Goal: Download file/media

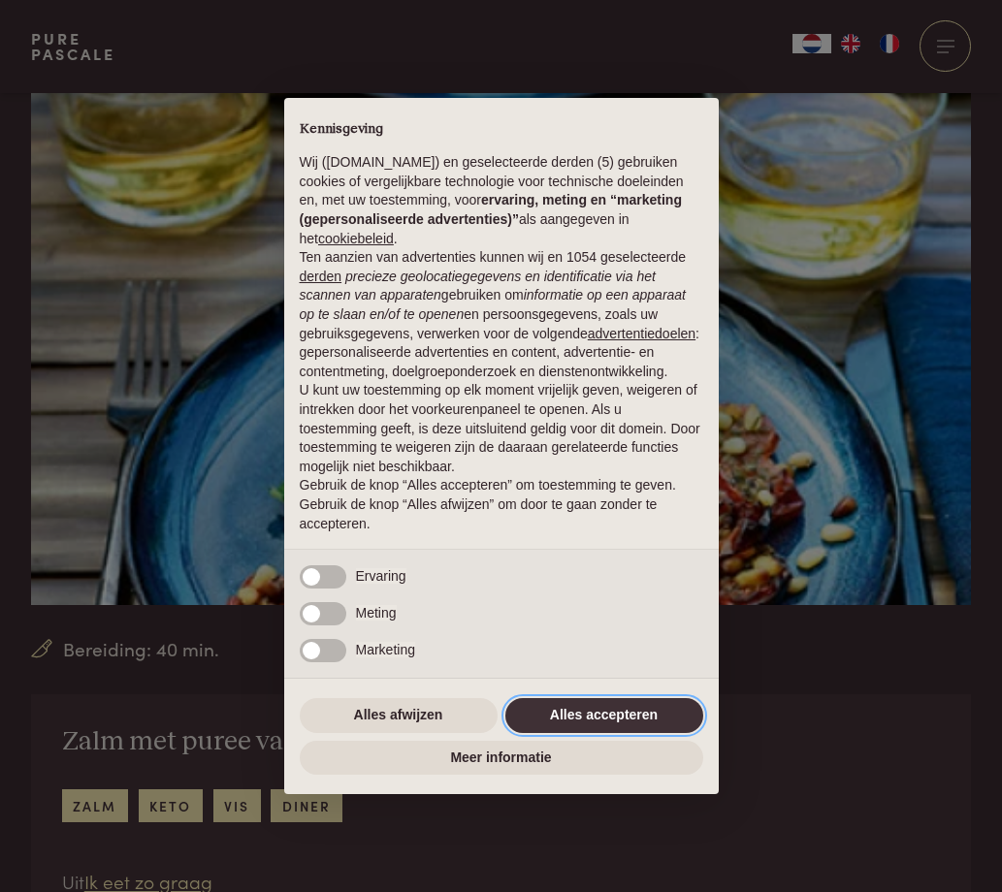
click at [536, 717] on button "Alles accepteren" at bounding box center [604, 715] width 198 height 35
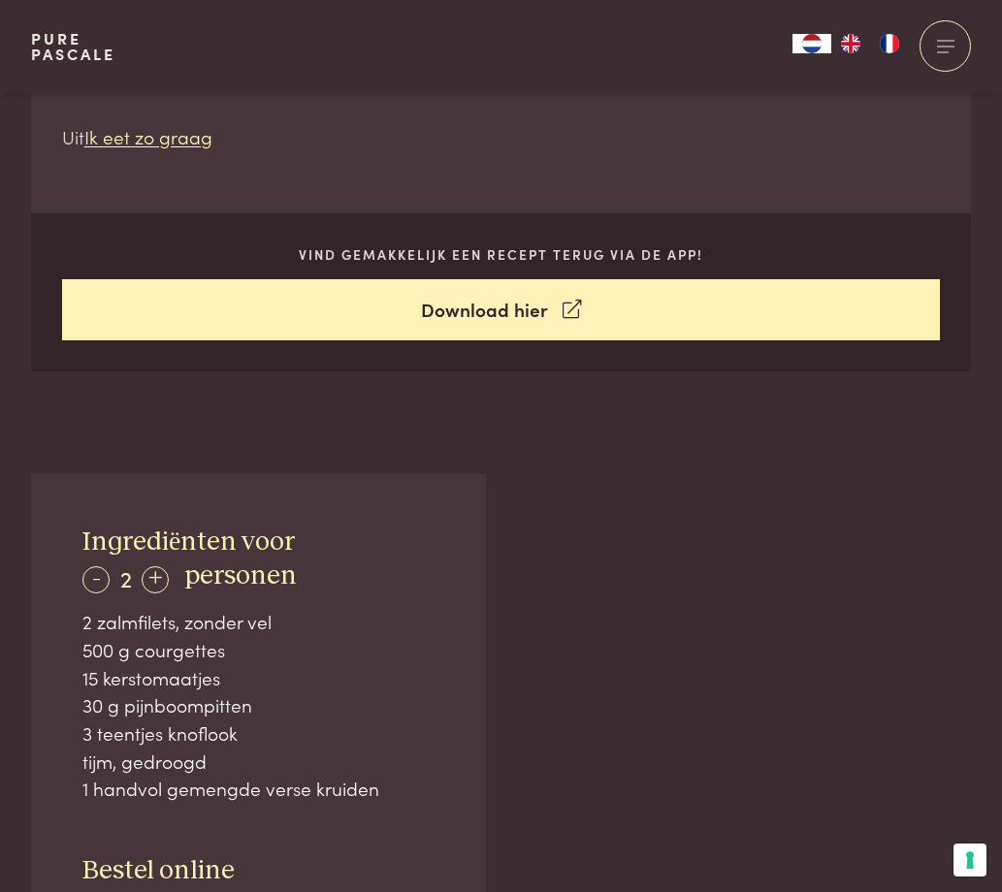
scroll to position [1010, 0]
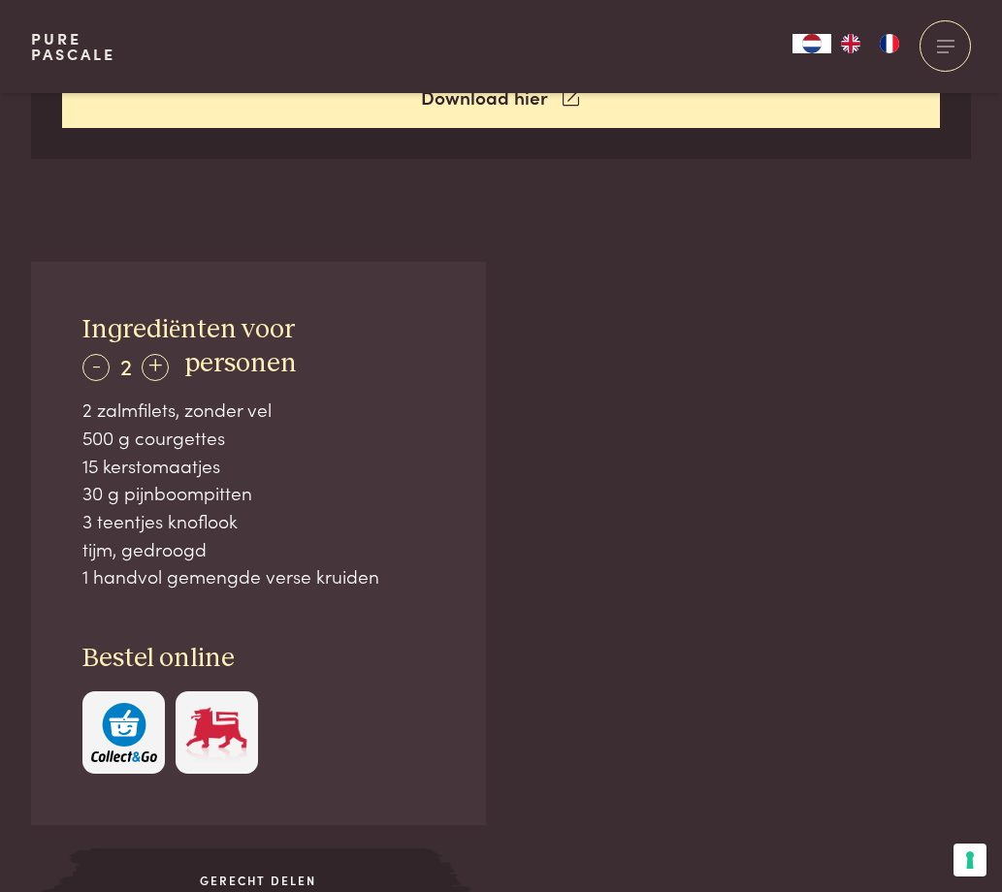
drag, startPoint x: 71, startPoint y: 427, endPoint x: 141, endPoint y: 569, distance: 158.8
click at [141, 569] on div "Ingrediënten voor - 2 + personen 2 zalmfilets, zonder vel 500 g courgettes 15 k…" at bounding box center [258, 544] width 455 height 564
click at [141, 569] on div "1 handvol gemengde verse kruiden" at bounding box center [257, 577] width 351 height 28
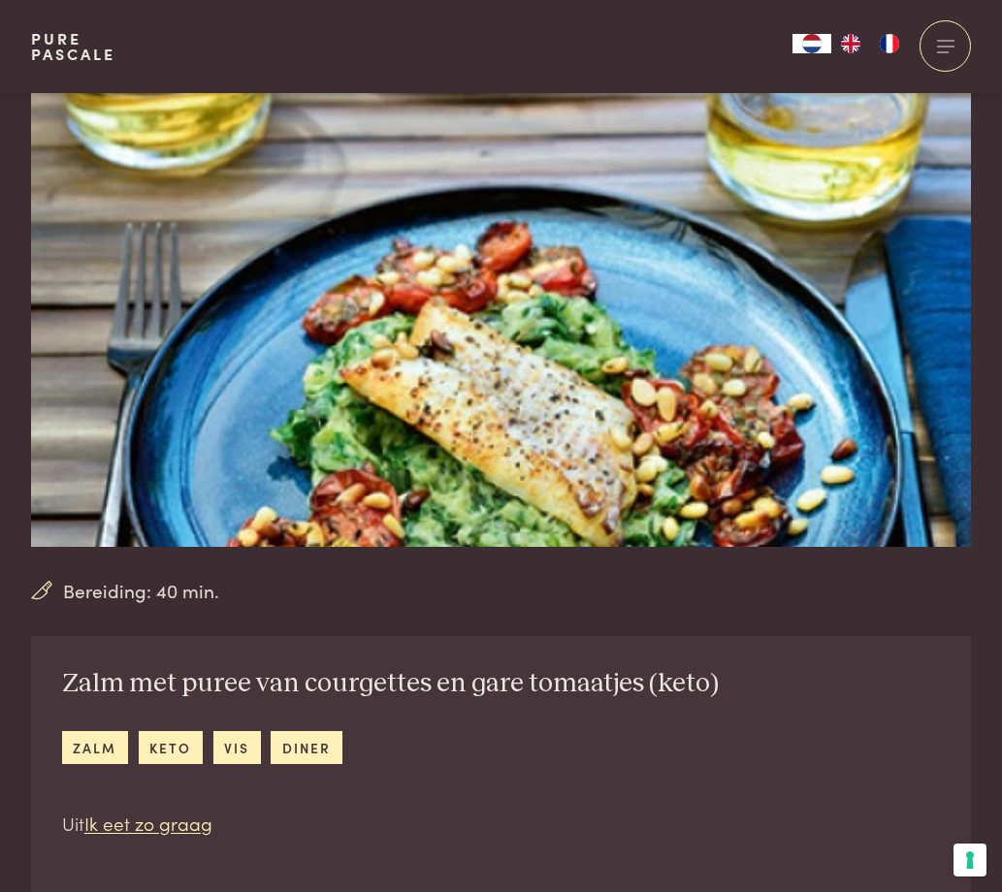
scroll to position [544, 0]
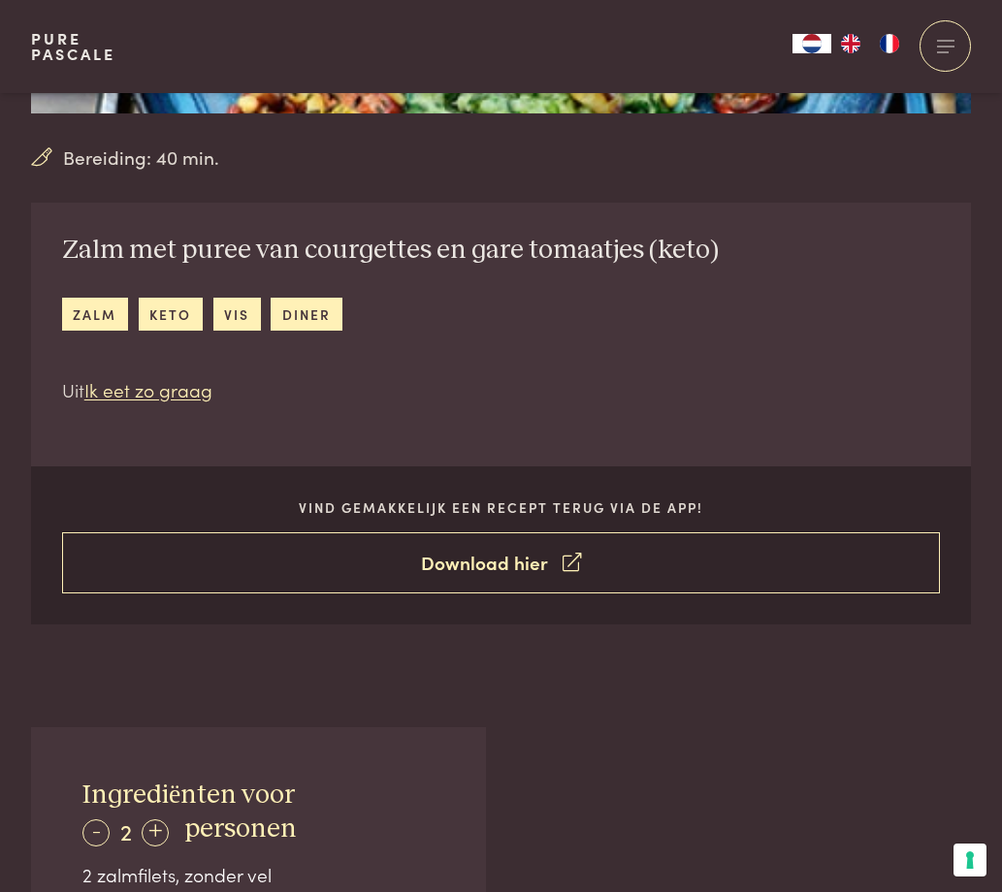
click at [438, 551] on link "Download hier" at bounding box center [501, 563] width 879 height 61
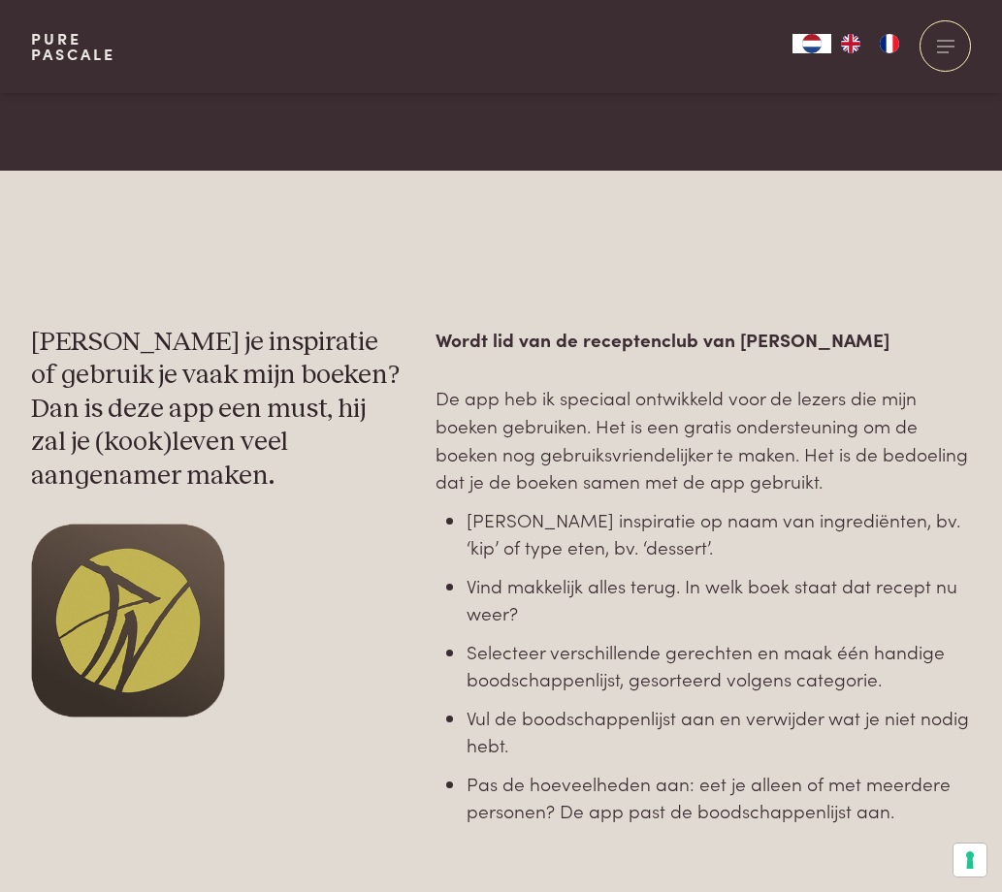
scroll to position [713, 0]
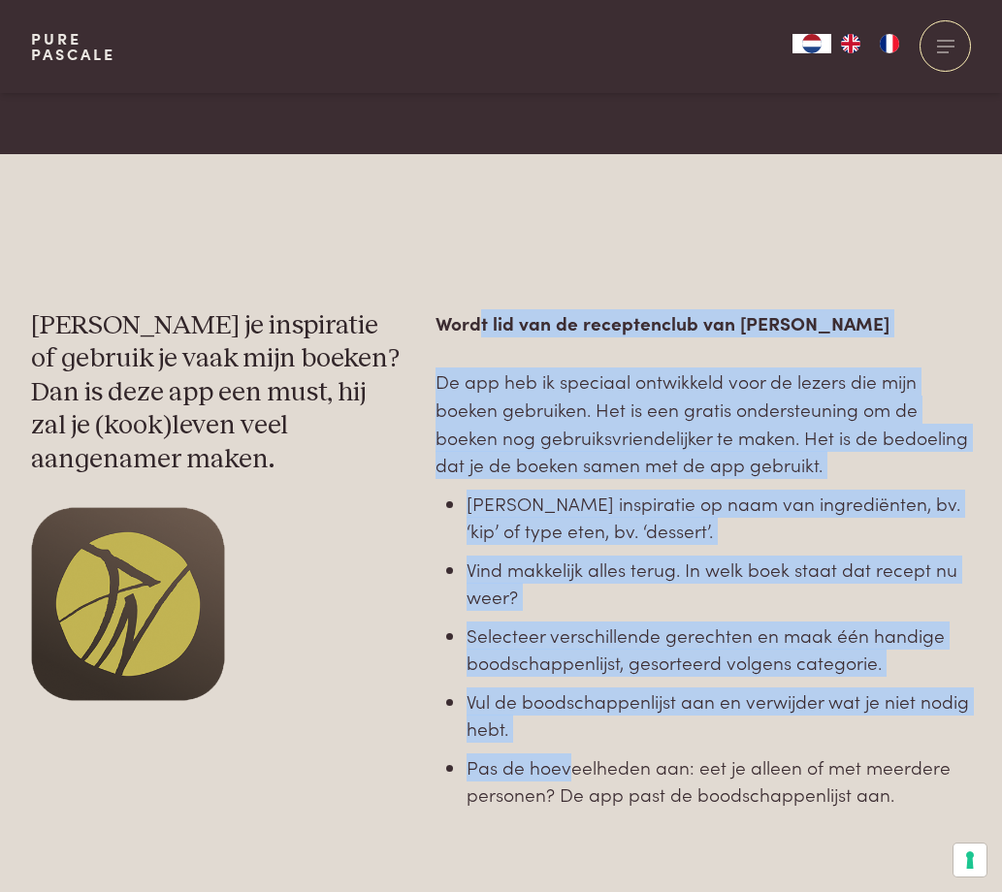
drag, startPoint x: 480, startPoint y: 327, endPoint x: 578, endPoint y: 814, distance: 496.7
click at [577, 805] on div "Wordt lid van de receptenclub van [PERSON_NAME] De app heb ik speciaal ontwikke…" at bounding box center [703, 645] width 535 height 673
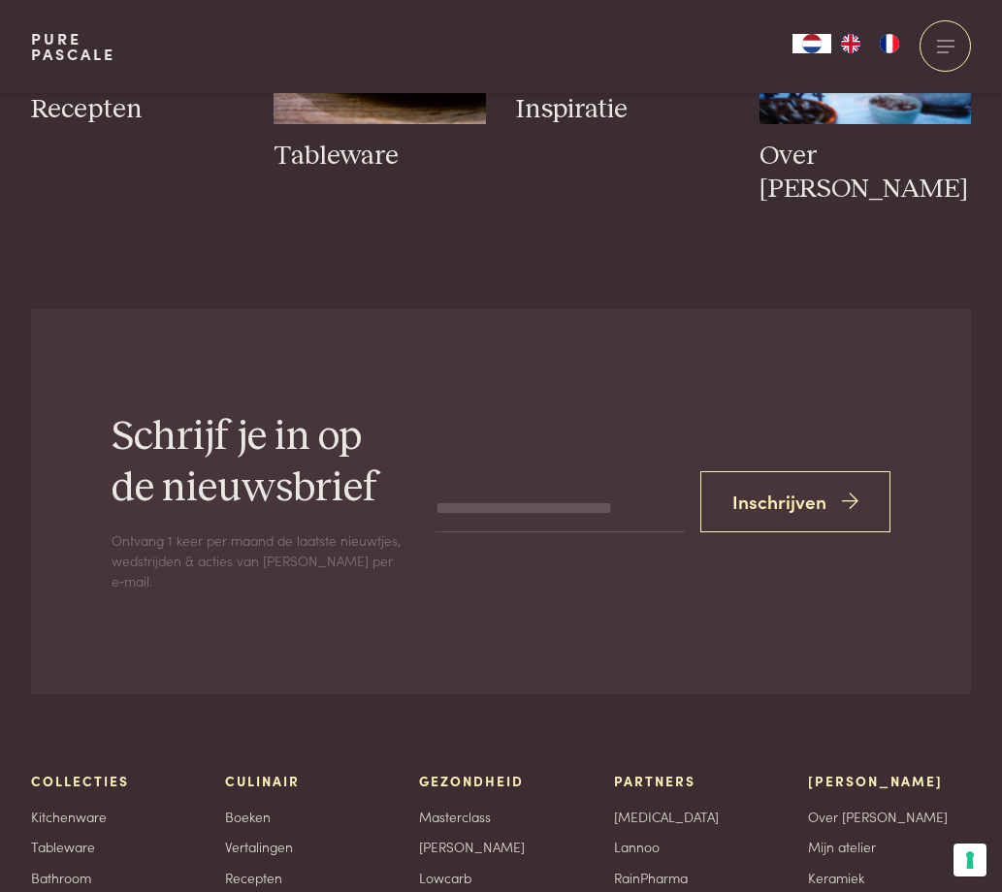
scroll to position [3468, 0]
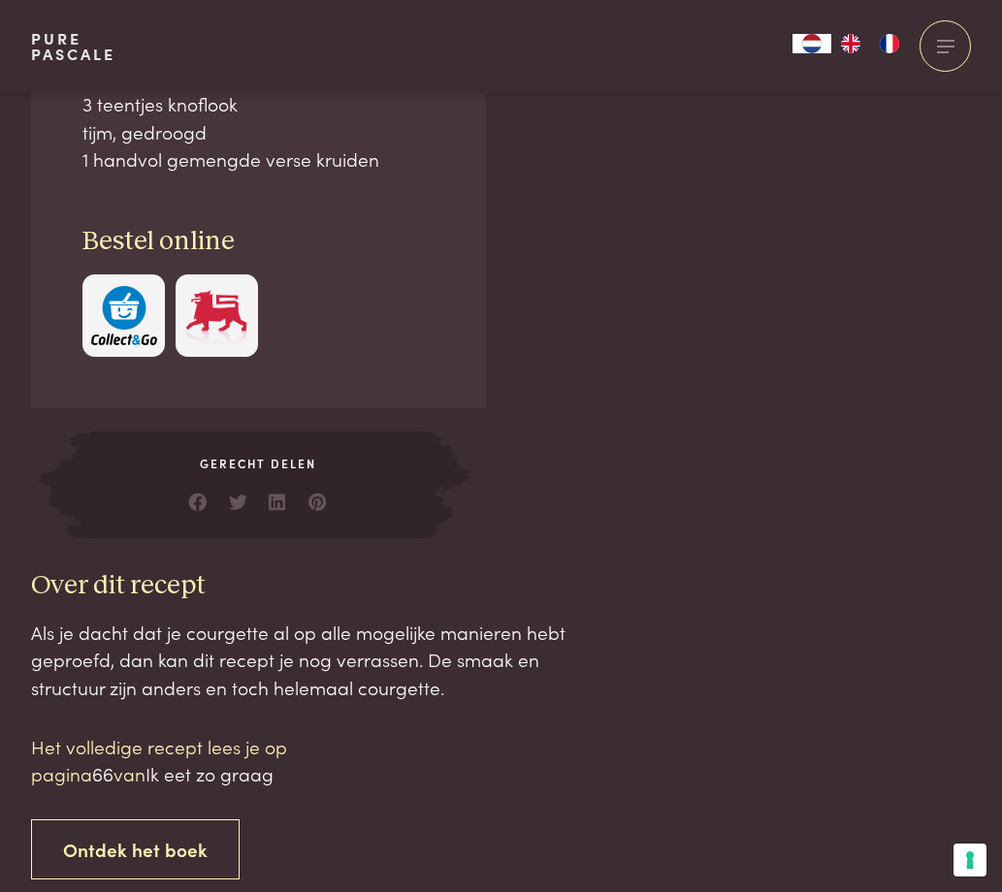
scroll to position [1639, 0]
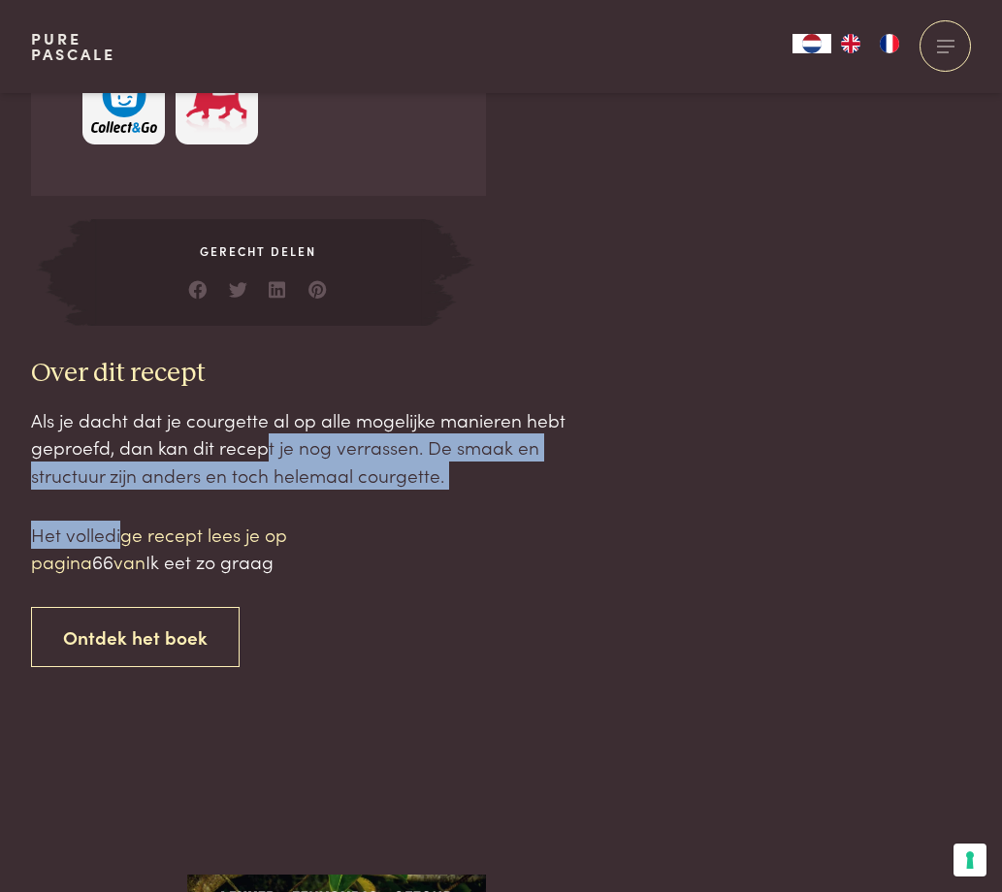
drag, startPoint x: 94, startPoint y: 440, endPoint x: 133, endPoint y: 567, distance: 131.9
click at [132, 567] on div "Als je dacht dat je courgette al op alle mogelijke manieren hebt geproefd, dan …" at bounding box center [298, 537] width 535 height 262
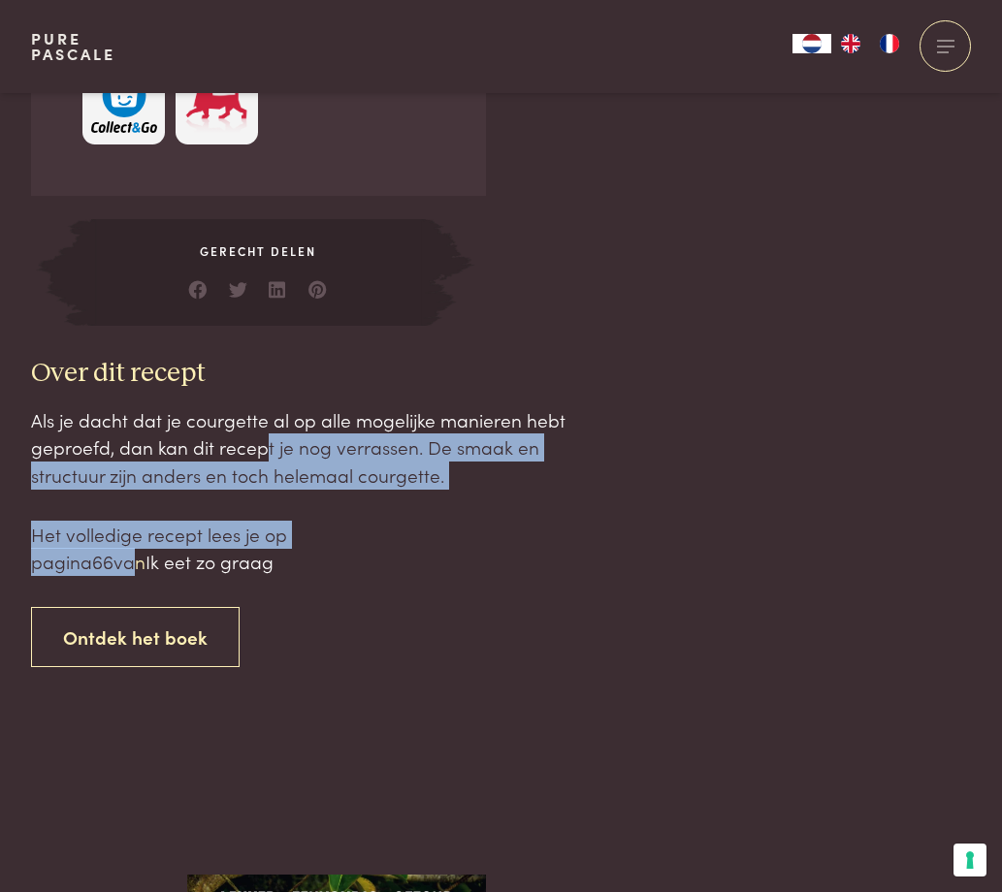
click at [133, 567] on p "Het volledige recept lees je op pagina 66 van Ik eet zo graag" at bounding box center [196, 548] width 330 height 55
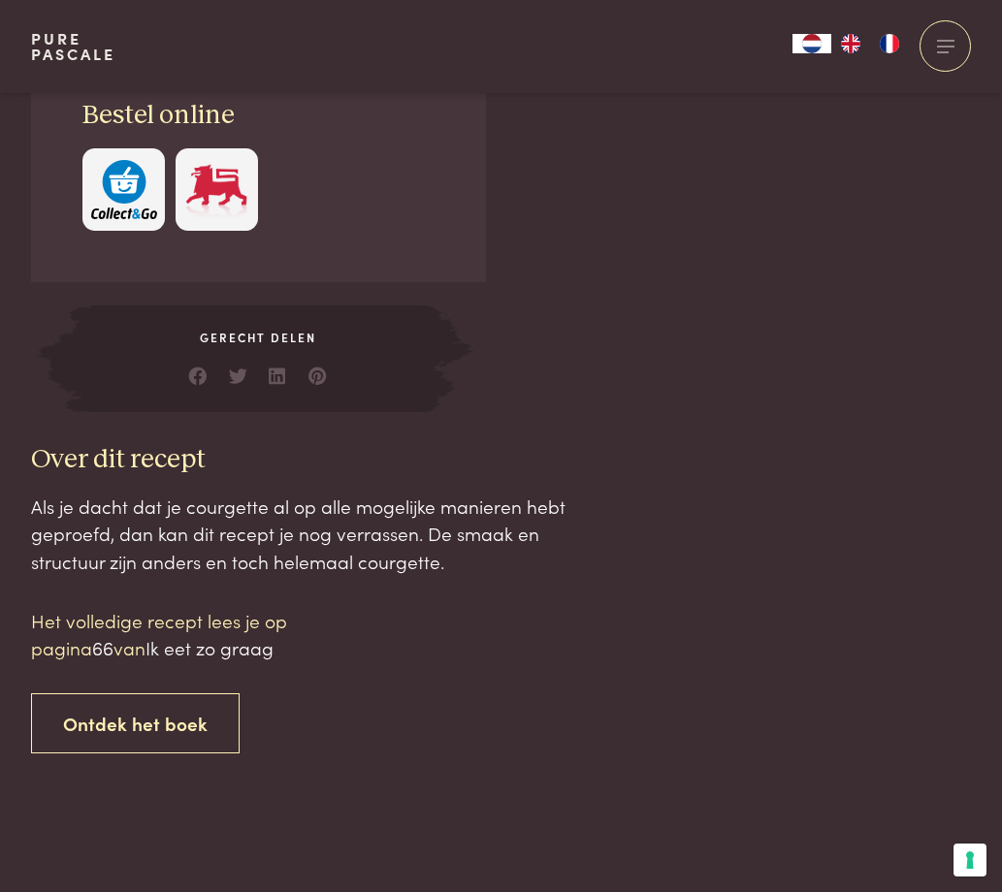
scroll to position [1552, 0]
click at [78, 663] on p "Het volledige recept lees je op pagina 66 van Ik eet zo graag" at bounding box center [196, 635] width 330 height 55
click at [208, 662] on span "Ik eet zo graag" at bounding box center [210, 648] width 128 height 26
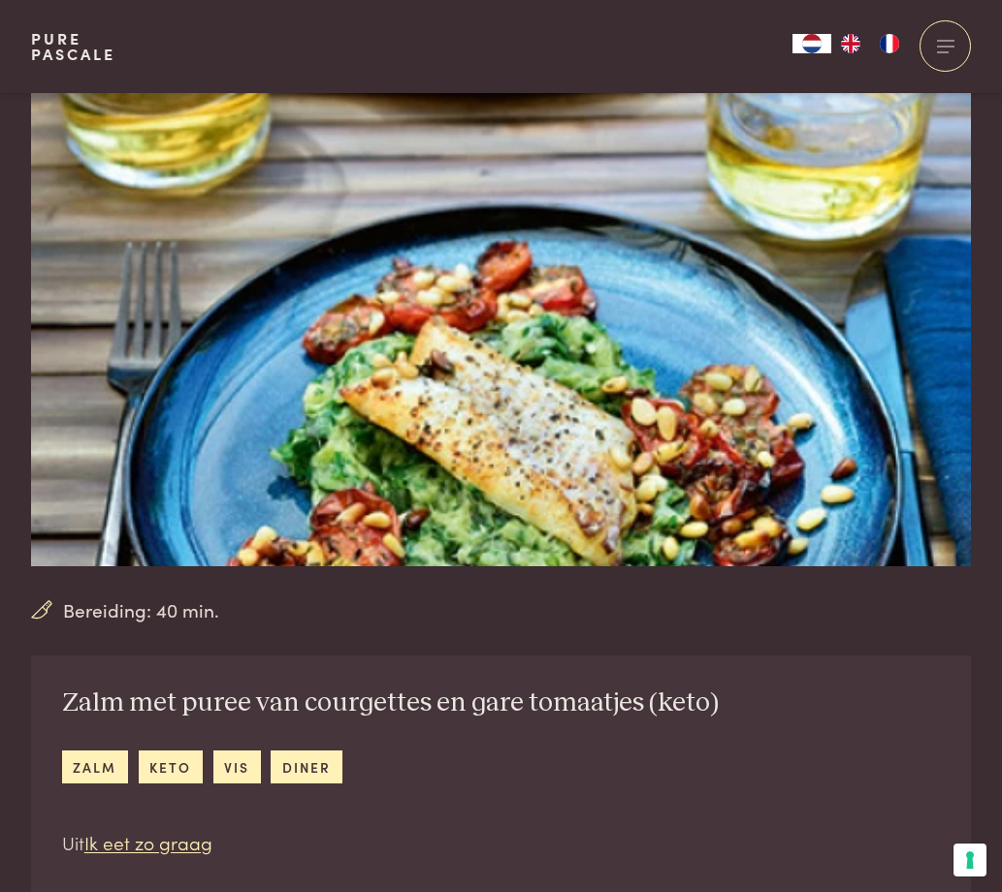
scroll to position [92, 0]
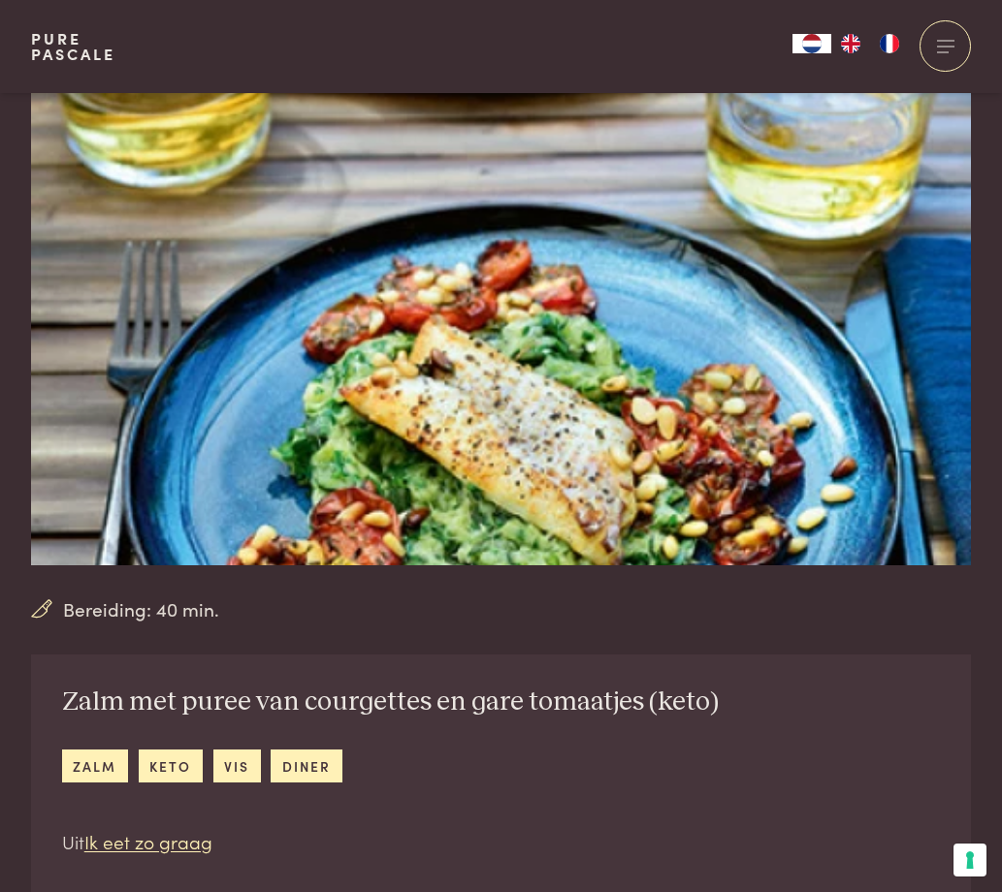
click at [226, 709] on h2 "Zalm met puree van courgettes en gare tomaatjes (keto)" at bounding box center [390, 703] width 657 height 34
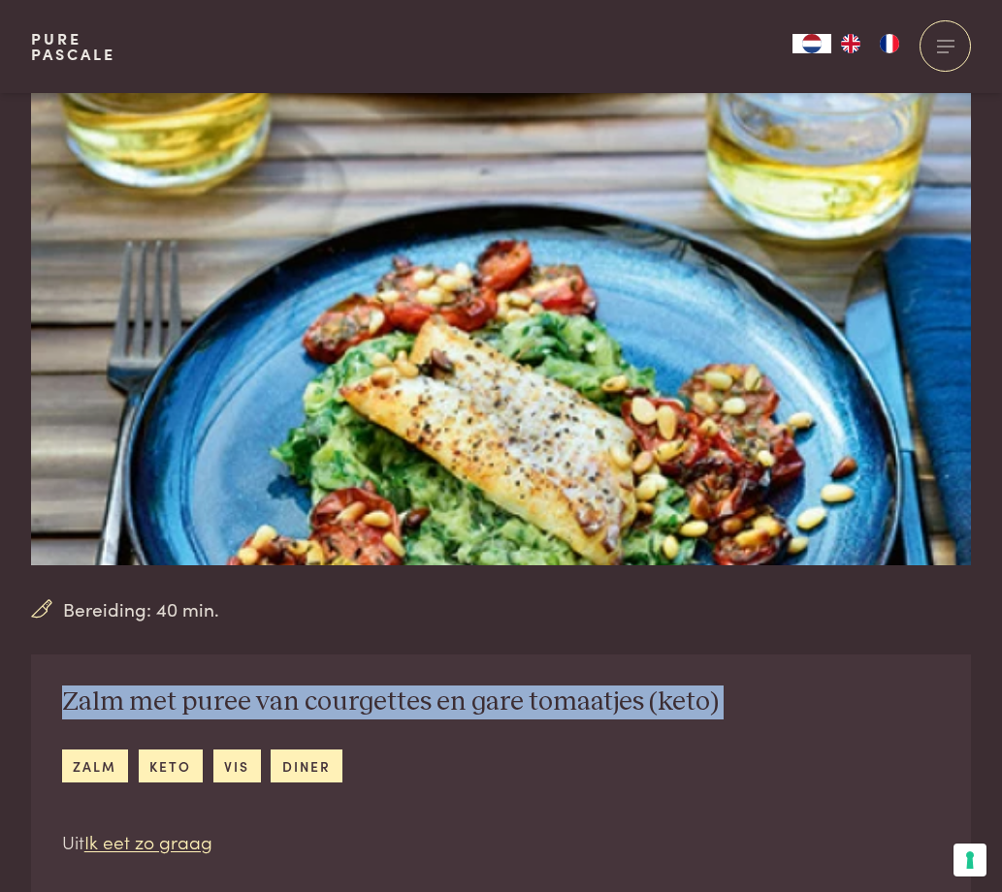
click at [226, 709] on h2 "Zalm met puree van courgettes en gare tomaatjes (keto)" at bounding box center [390, 703] width 657 height 34
copy div "Zalm met puree van courgettes en gare tomaatjes (keto)"
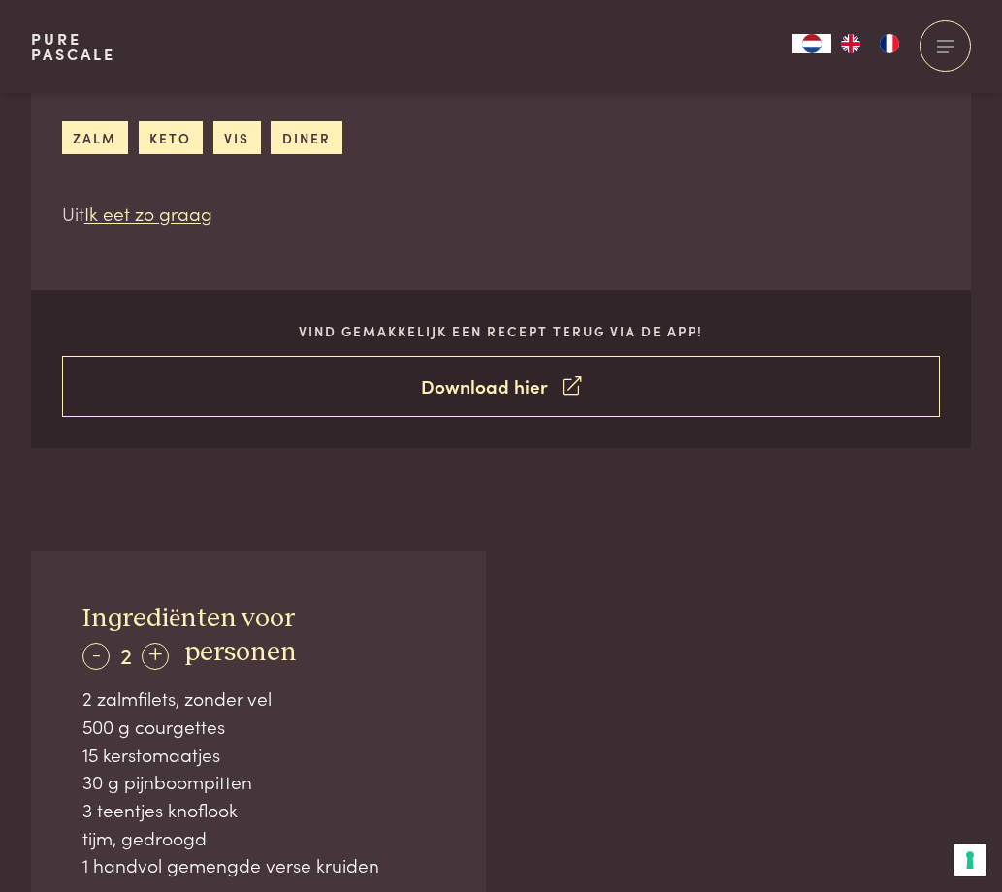
scroll to position [718, 0]
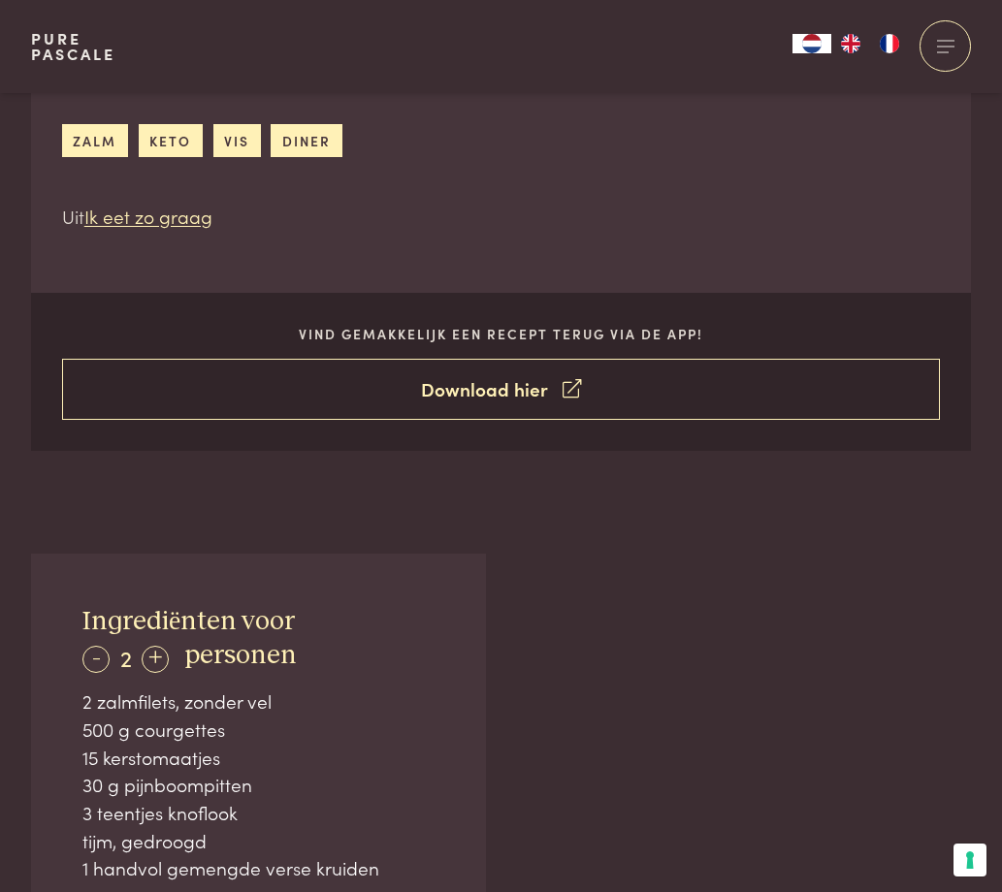
click at [417, 373] on link "Download hier" at bounding box center [501, 389] width 879 height 61
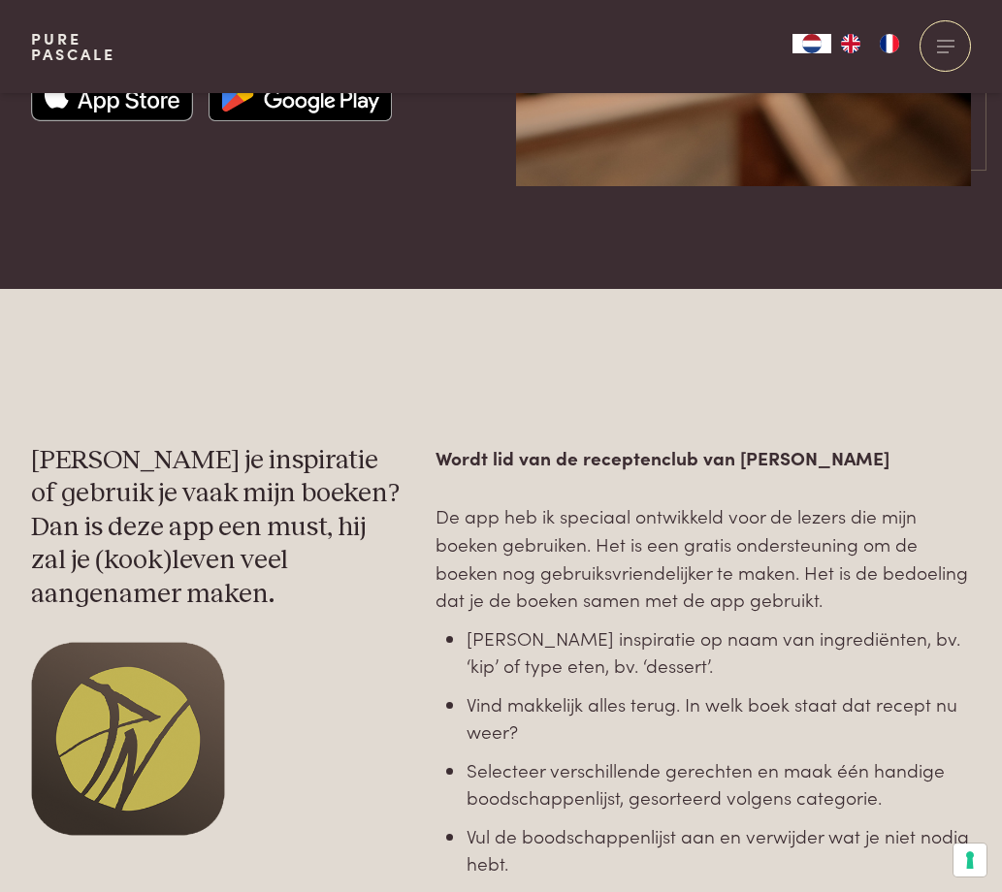
scroll to position [833, 0]
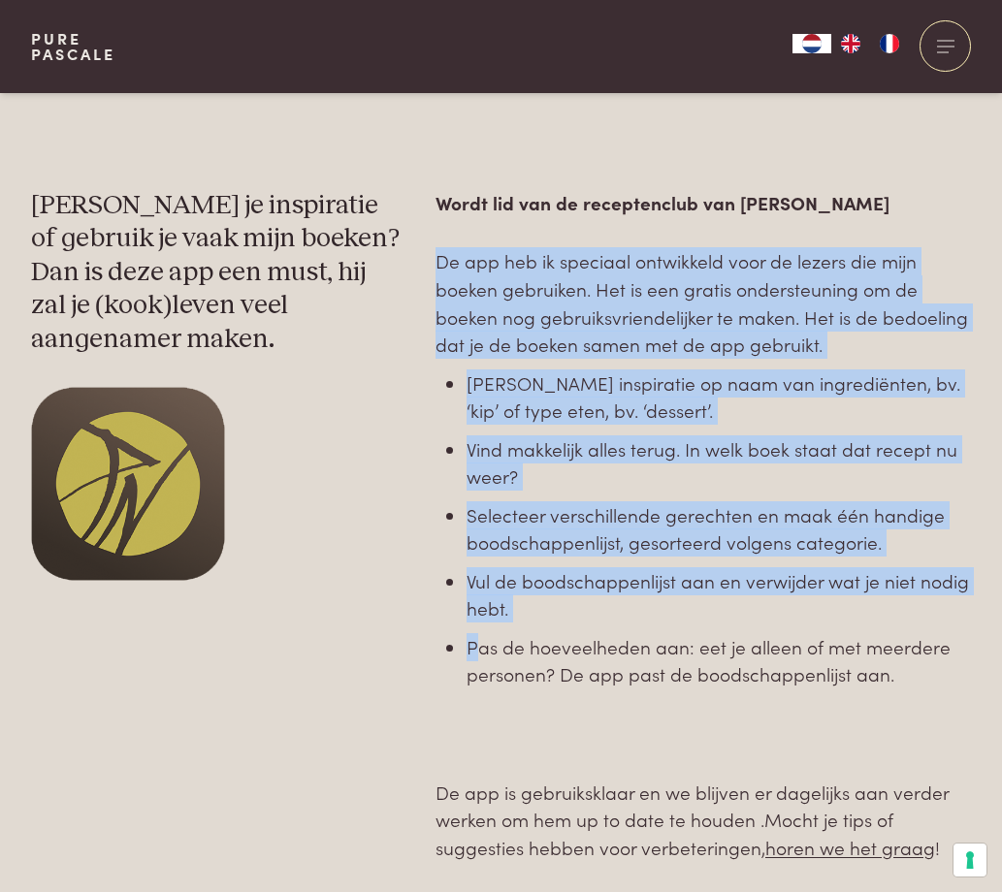
drag, startPoint x: 473, startPoint y: 228, endPoint x: 482, endPoint y: 738, distance: 510.3
click at [482, 723] on div "Wordt lid van de receptenclub van [PERSON_NAME] De app heb ik speciaal ontwikke…" at bounding box center [703, 525] width 535 height 673
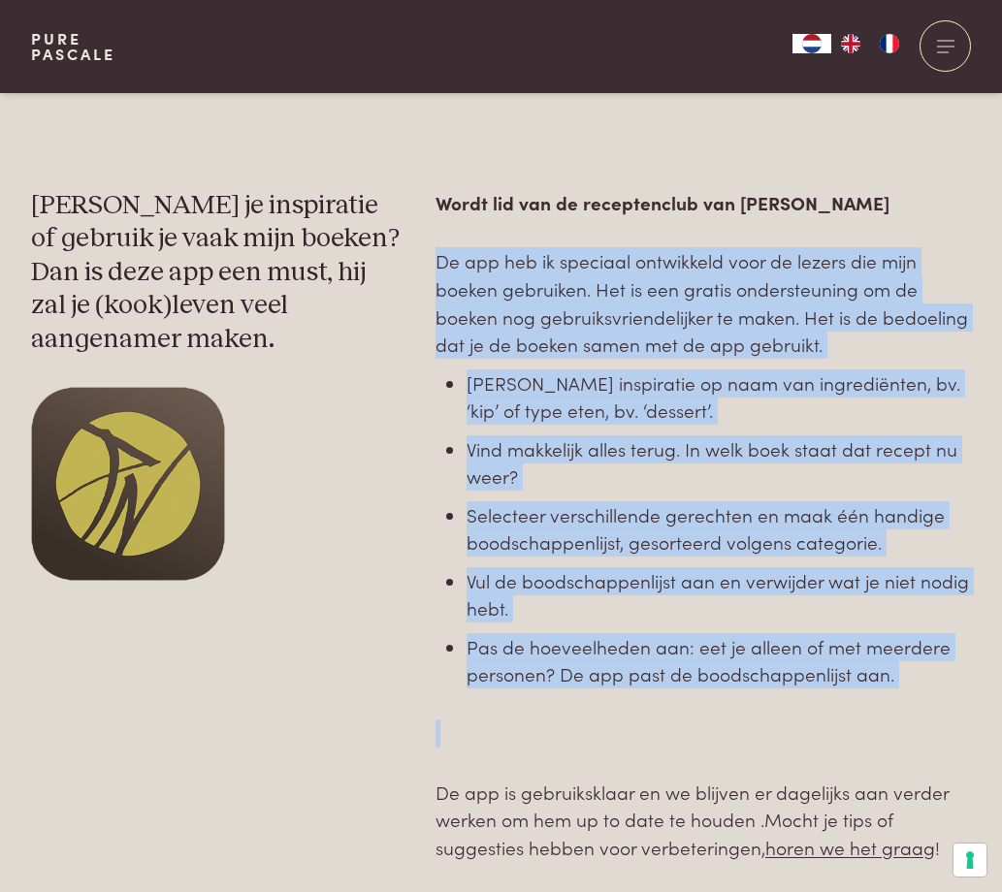
click at [482, 738] on p at bounding box center [703, 734] width 535 height 28
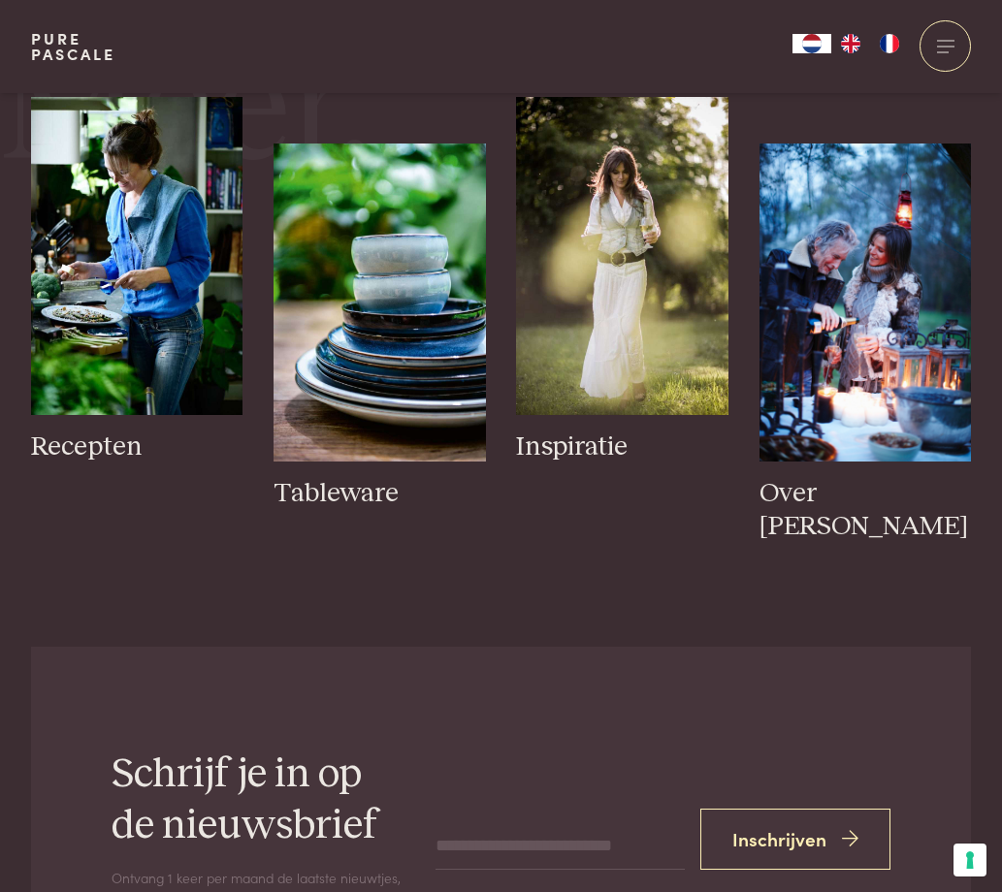
scroll to position [2926, 0]
